Goal: Navigation & Orientation: Find specific page/section

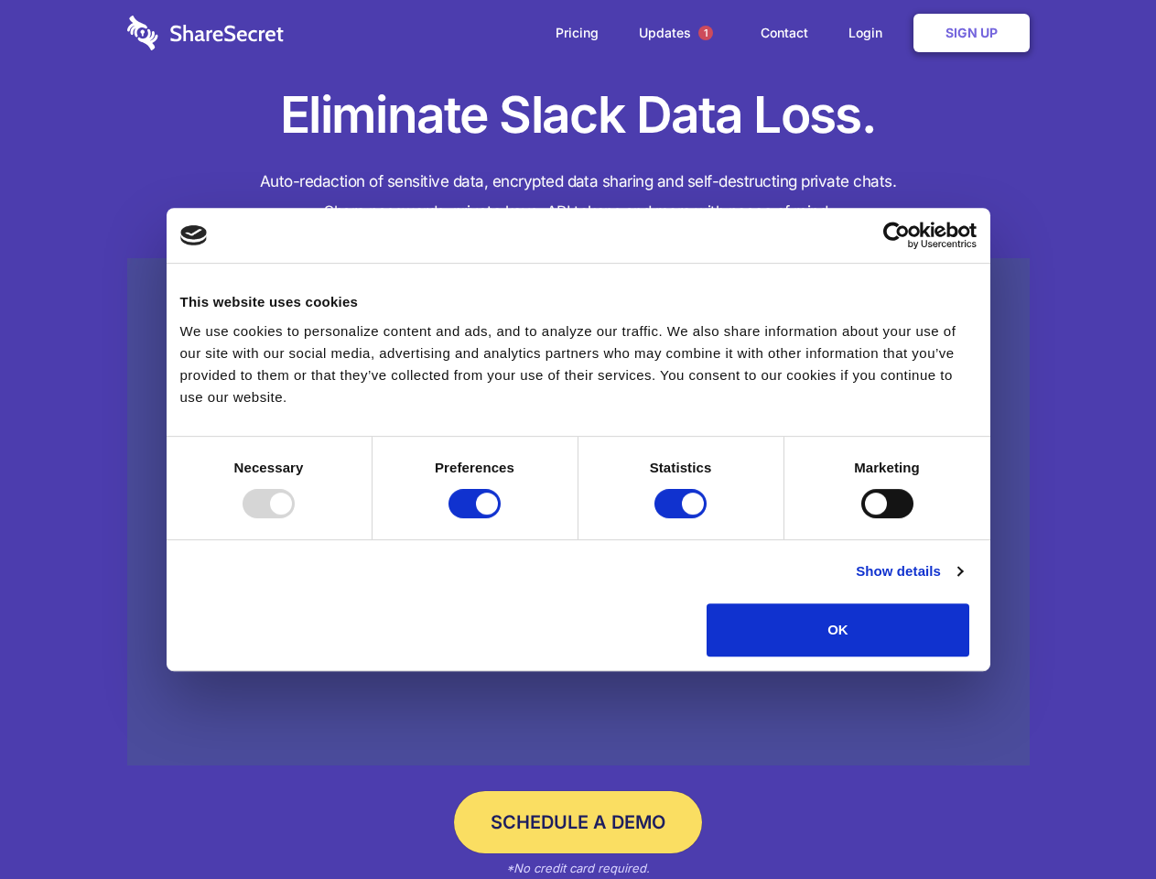
click at [295, 518] on div at bounding box center [269, 503] width 52 height 29
click at [501, 518] on input "Preferences" at bounding box center [475, 503] width 52 height 29
checkbox input "false"
click at [683, 518] on input "Statistics" at bounding box center [681, 503] width 52 height 29
checkbox input "false"
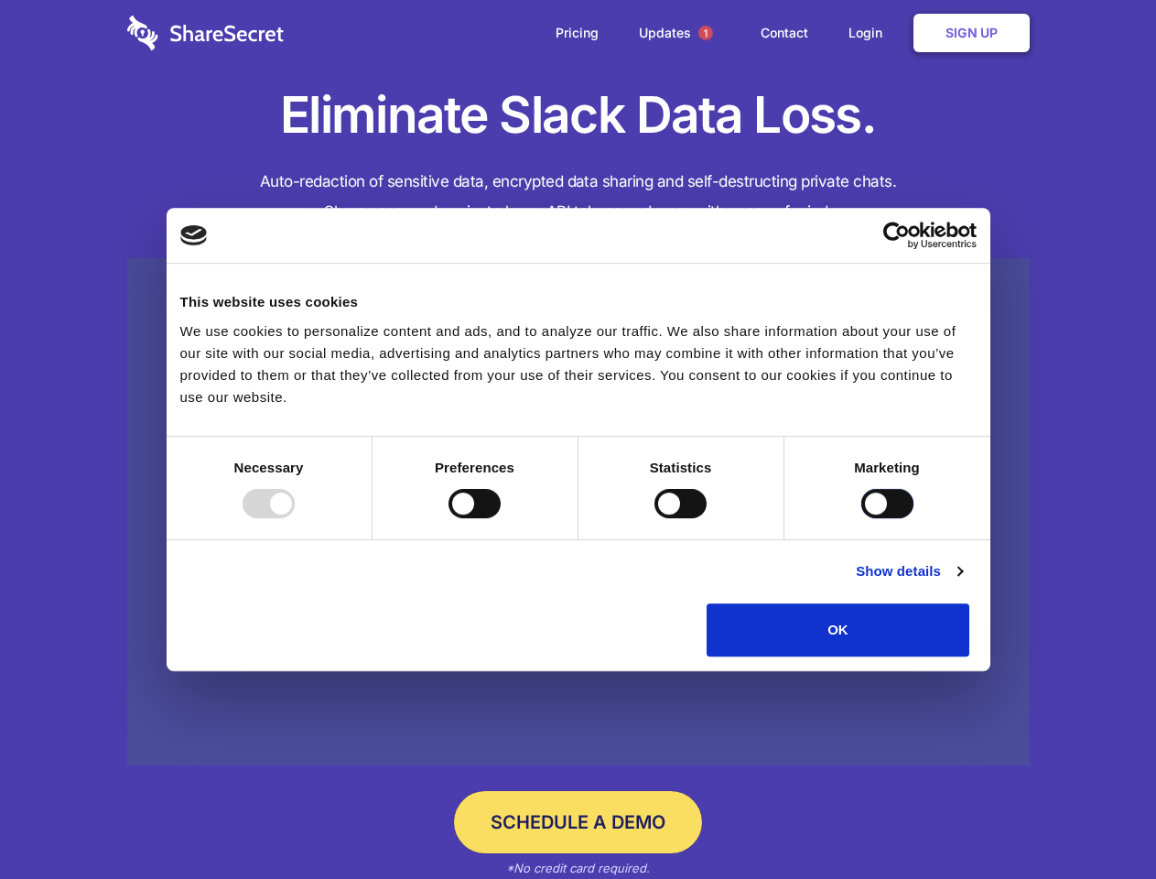
click at [862, 518] on input "Marketing" at bounding box center [888, 503] width 52 height 29
checkbox input "true"
